Goal: Task Accomplishment & Management: Use online tool/utility

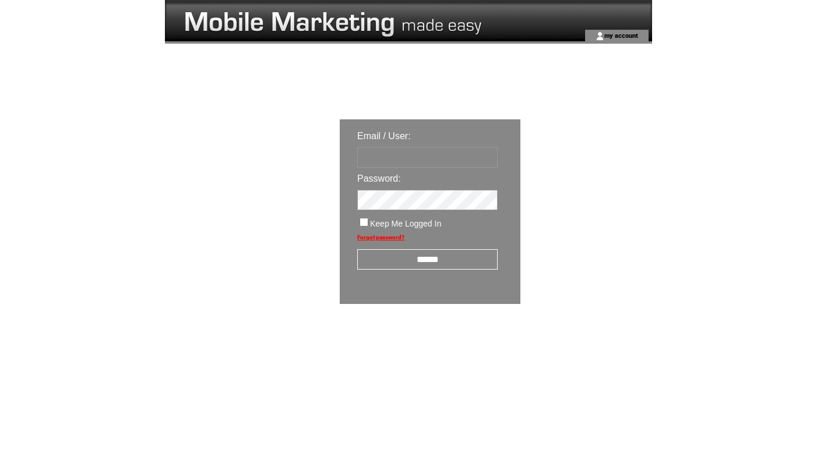
type input "**********"
click at [441, 262] on input "******" at bounding box center [427, 259] width 140 height 20
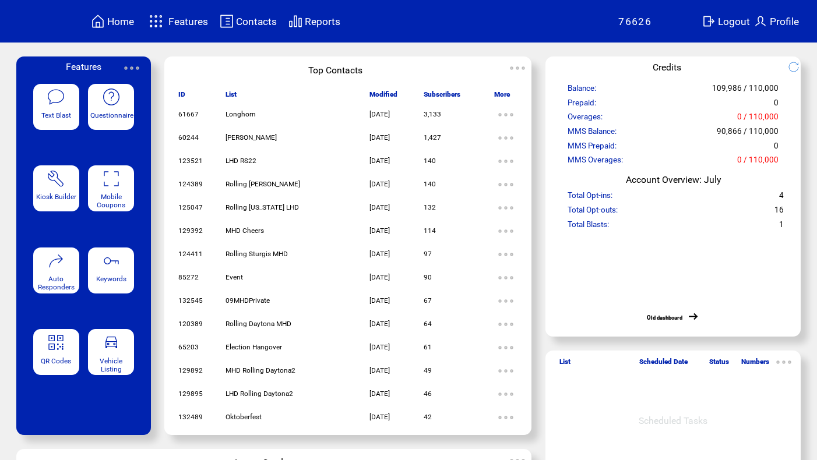
click at [174, 22] on span "Features" at bounding box center [188, 22] width 40 height 12
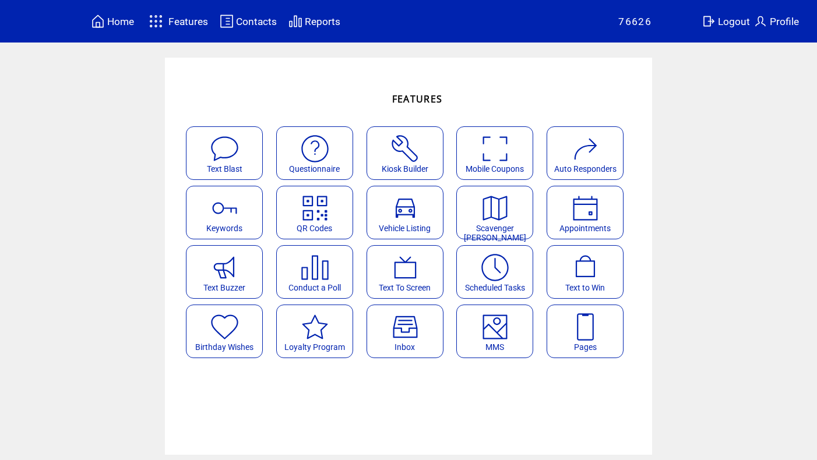
click at [490, 326] on img at bounding box center [494, 327] width 31 height 31
